Goal: Transaction & Acquisition: Purchase product/service

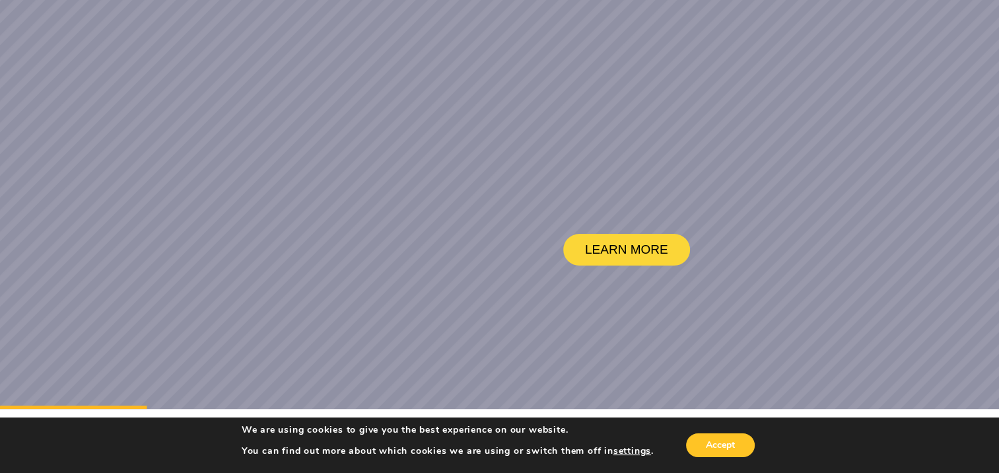
scroll to position [66, 0]
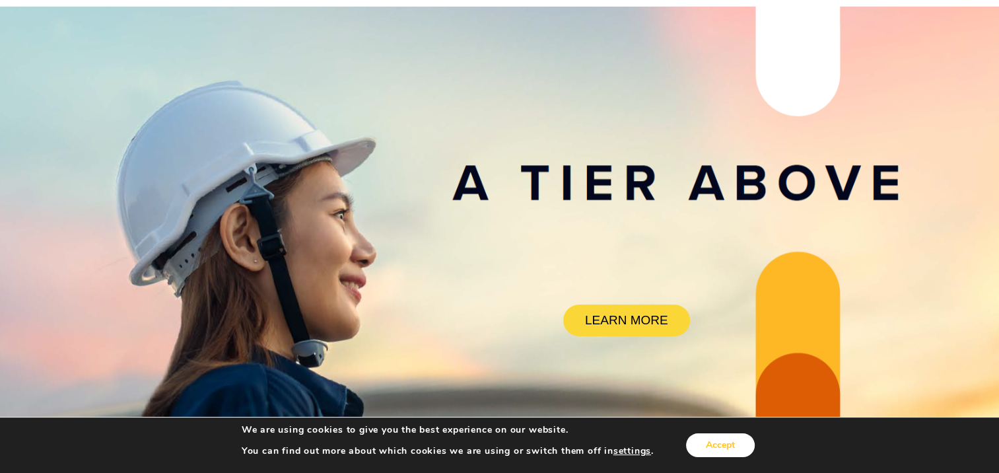
click at [716, 439] on button "Accept" at bounding box center [720, 445] width 69 height 24
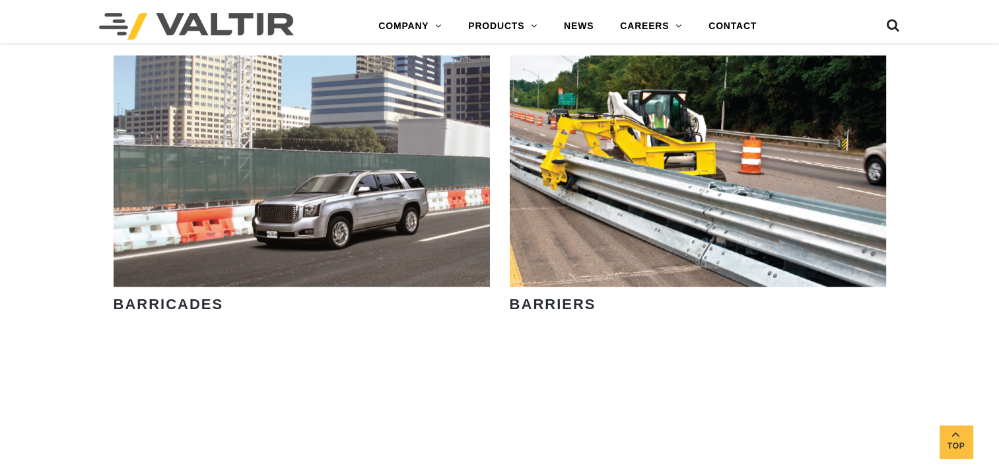
scroll to position [991, 0]
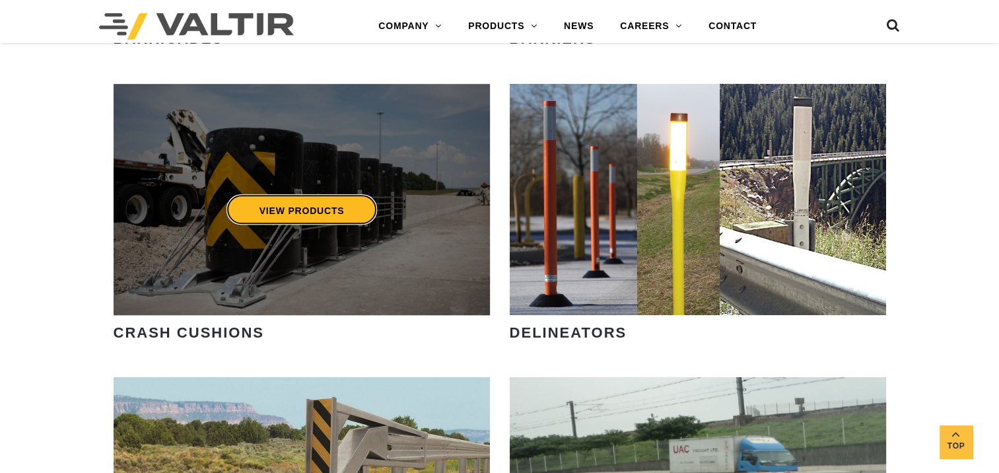
click at [304, 201] on link "VIEW PRODUCTS" at bounding box center [301, 209] width 151 height 30
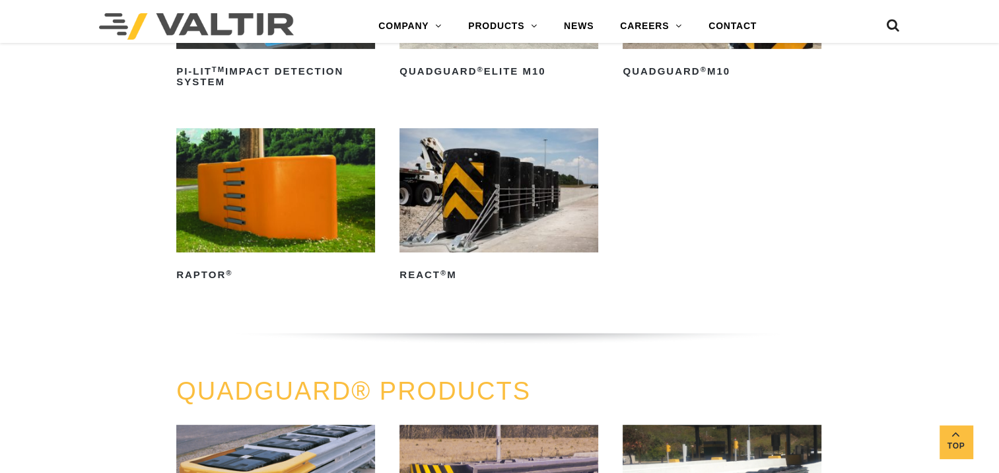
scroll to position [462, 0]
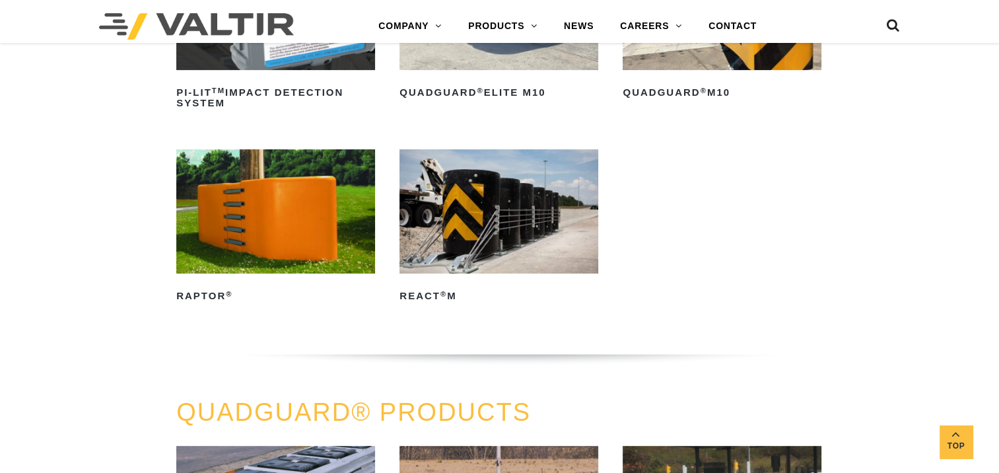
click at [523, 190] on img at bounding box center [499, 211] width 199 height 124
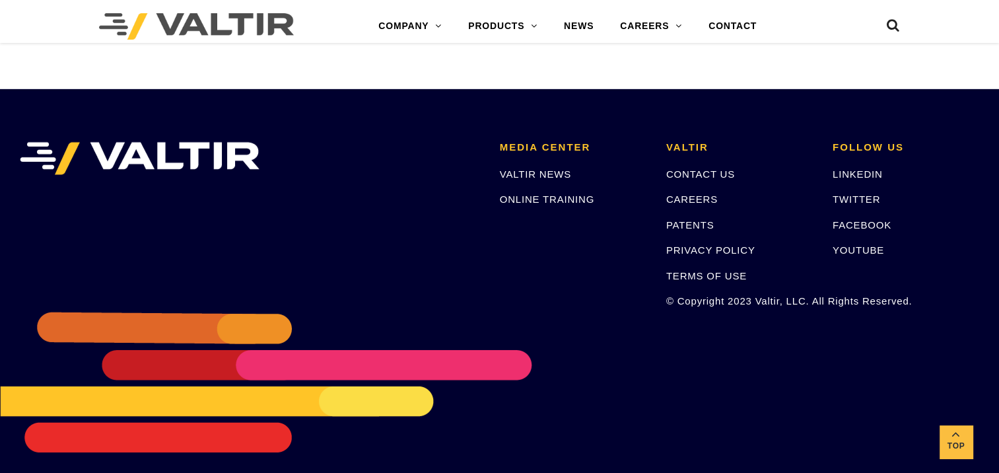
scroll to position [4131, 0]
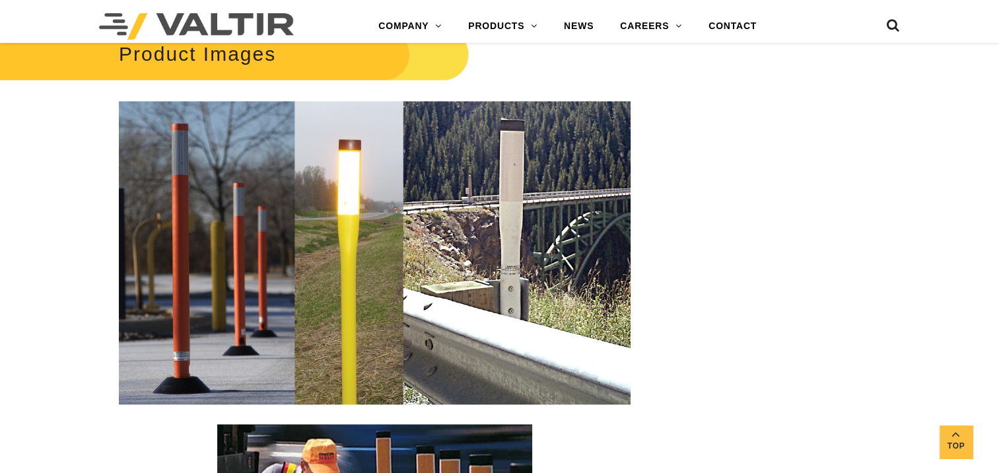
scroll to position [2180, 0]
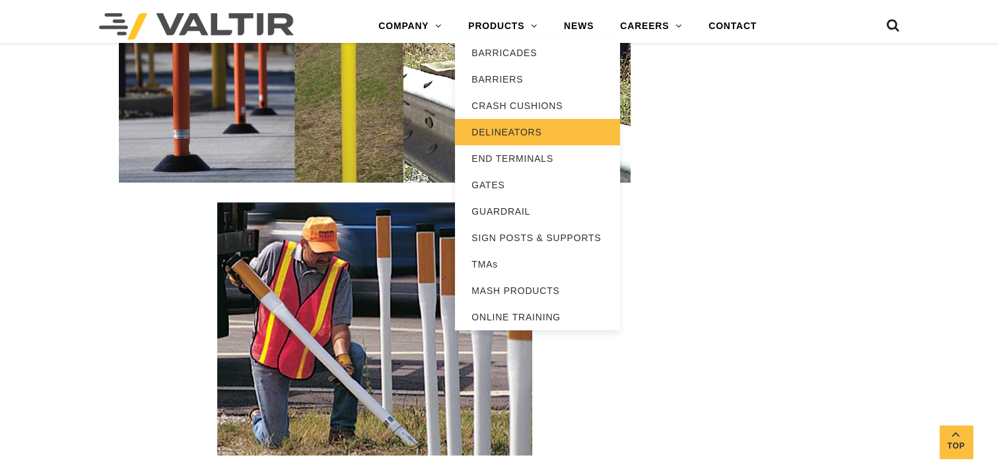
click at [516, 126] on link "DELINEATORS" at bounding box center [537, 132] width 165 height 26
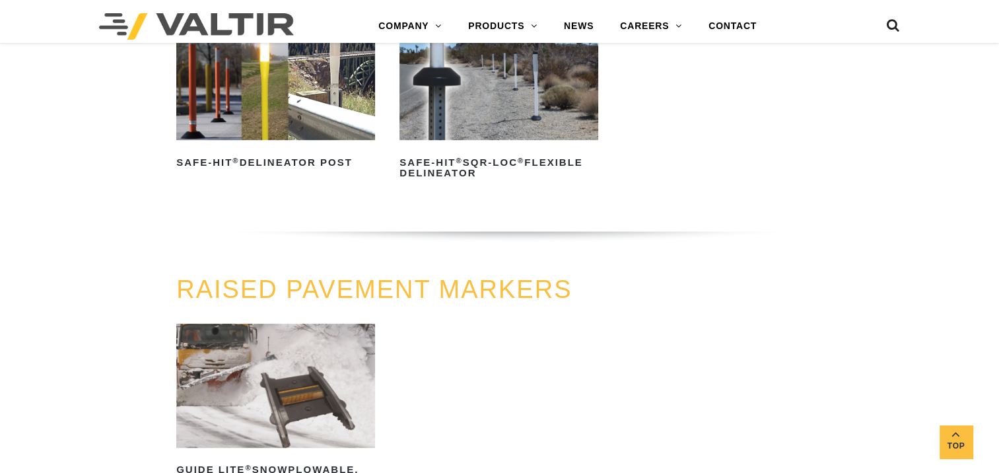
scroll to position [330, 0]
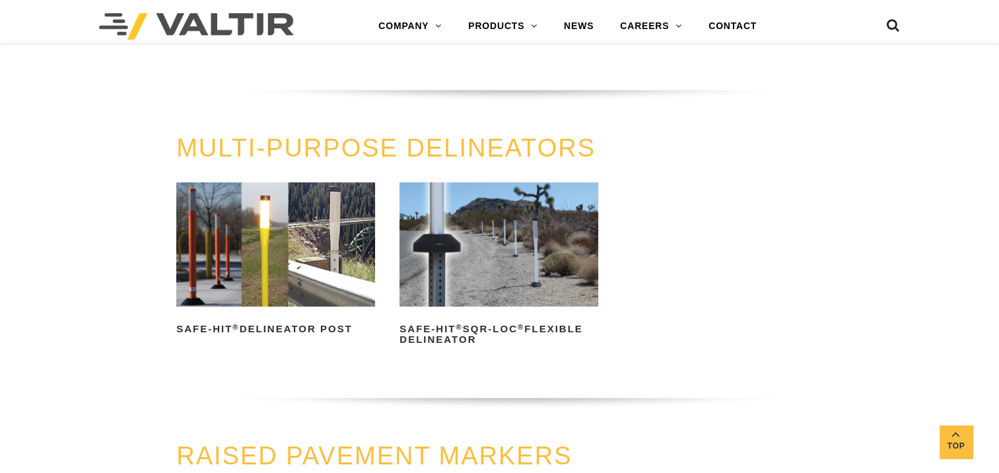
click at [271, 241] on img at bounding box center [275, 244] width 199 height 124
click at [281, 219] on img at bounding box center [275, 244] width 199 height 124
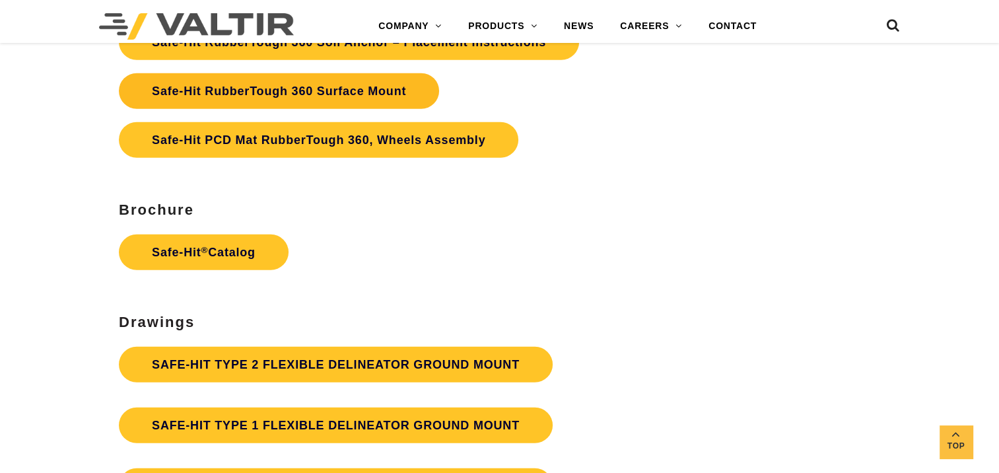
scroll to position [3369, 0]
